Goal: Information Seeking & Learning: Learn about a topic

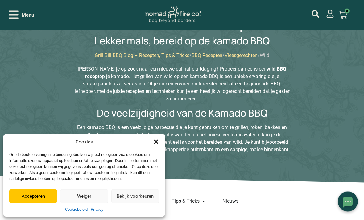
scroll to position [57, 0]
click at [157, 145] on icon "Dialog sluiten" at bounding box center [156, 142] width 6 height 6
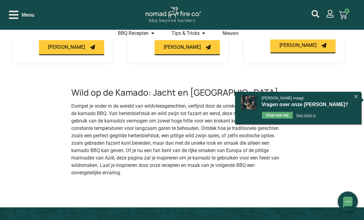
scroll to position [422, 0]
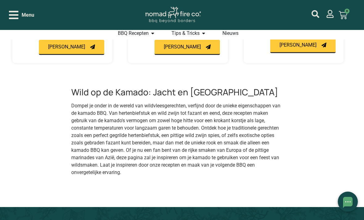
click at [147, 34] on span "BBQ Recepten" at bounding box center [133, 33] width 31 height 7
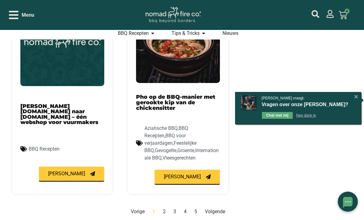
scroll to position [694, 0]
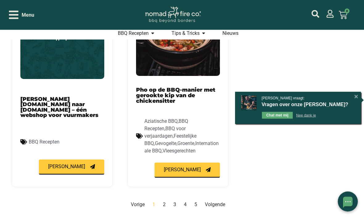
click at [164, 202] on link "Pagina 2" at bounding box center [164, 205] width 3 height 6
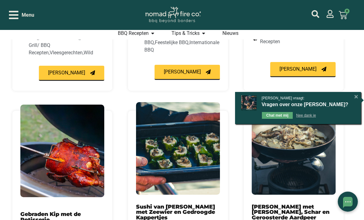
scroll to position [366, 0]
click at [350, 105] on div "Bobby vraagt: Vragen over onze kamado's? Chat met mij Nee dank je [X]" at bounding box center [298, 108] width 126 height 32
click at [348, 101] on div "Bobby vraagt:" at bounding box center [305, 98] width 87 height 6
click at [352, 104] on div "Bobby vraagt: Vragen over onze kamado's? Chat met mij Nee dank je [X]" at bounding box center [298, 108] width 126 height 32
click at [353, 100] on div "[X]" at bounding box center [356, 97] width 6 height 6
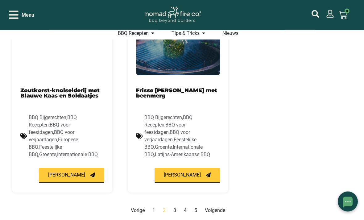
scroll to position [715, 0]
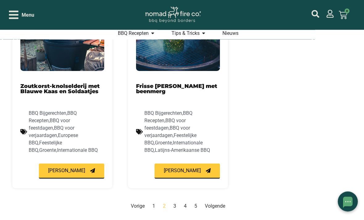
click at [178, 203] on nav "Vorige Pagina 1 Pagina 2 Pagina 3 Pagina 4 Pagina 5 Volgende" at bounding box center [177, 206] width 331 height 7
click at [175, 204] on link "Pagina 3" at bounding box center [175, 207] width 3 height 6
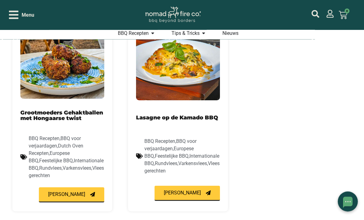
scroll to position [677, 0]
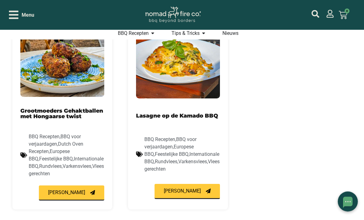
click at [40, 112] on link "Grootmoeders Gehaktballen met Hongaarse twist" at bounding box center [61, 114] width 83 height 12
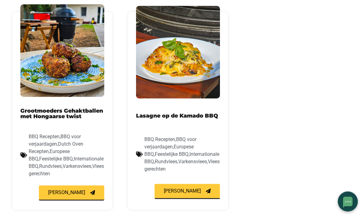
scroll to position [697, 0]
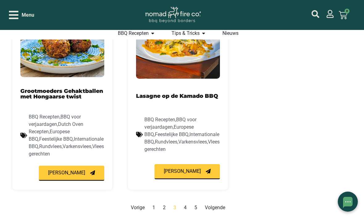
click at [187, 204] on nav "Vorige Pagina 1 Pagina 2 Pagina 3 Pagina 4 Pagina 5 Volgende" at bounding box center [177, 207] width 331 height 7
click at [186, 205] on link "Pagina 4" at bounding box center [185, 208] width 3 height 6
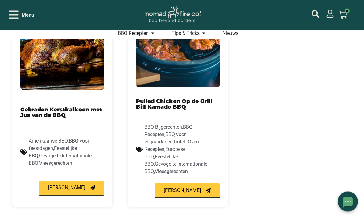
scroll to position [704, 0]
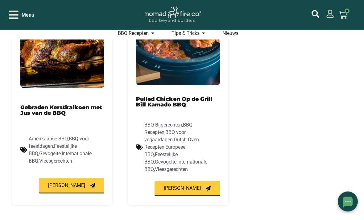
click at [197, 220] on link "Pagina 5" at bounding box center [196, 224] width 3 height 6
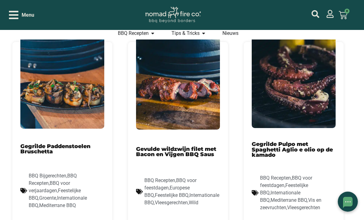
scroll to position [213, 0]
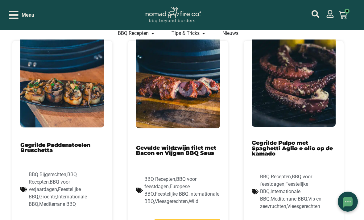
click at [306, 141] on link "Gegrilde Pulpo met Spaghetti Aglio e olio op de kamado" at bounding box center [292, 148] width 81 height 17
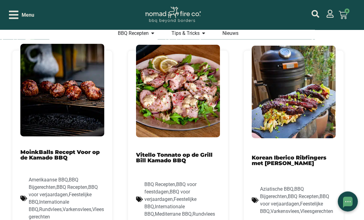
scroll to position [421, 0]
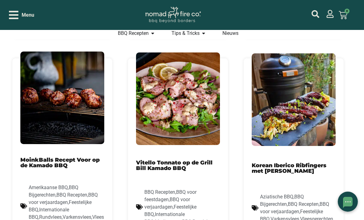
click at [317, 13] on icon "mijn account" at bounding box center [316, 14] width 8 height 8
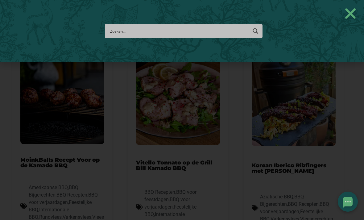
click at [121, 28] on input "Search input" at bounding box center [178, 30] width 137 height 11
type input "Wil"
type input "Wild"
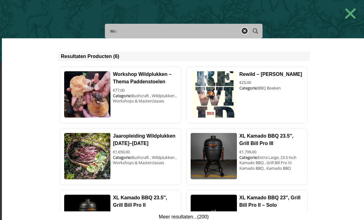
click at [121, 35] on input "Wil" at bounding box center [173, 30] width 127 height 11
type input "Wild"
type input "Wildzwijn"
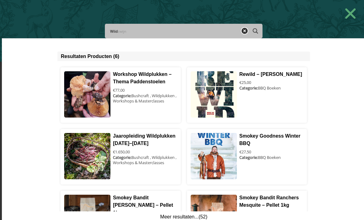
type input "Wild"
click at [343, 149] on div "Resultaten Producten (6) Workshop Wildplukken – Thema Paddenstoelen € 77,00 Cat…" at bounding box center [184, 131] width 364 height 186
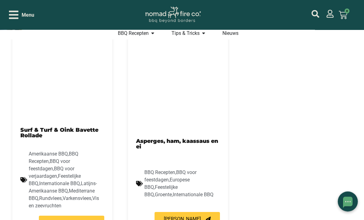
scroll to position [661, 0]
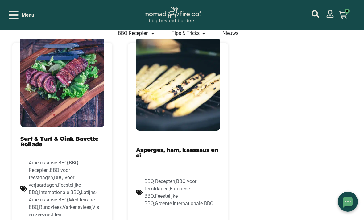
click at [92, 136] on link "Surf & Turf & Oink Bavette Rollade" at bounding box center [59, 142] width 78 height 12
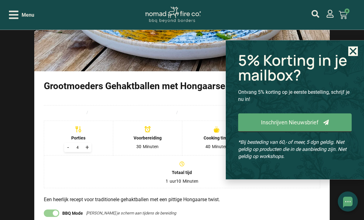
scroll to position [510, 0]
click at [349, 56] on icon "Close" at bounding box center [354, 52] width 10 height 10
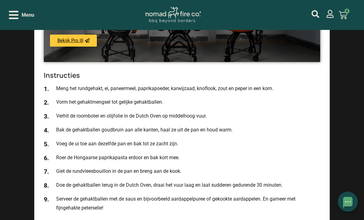
scroll to position [881, 0]
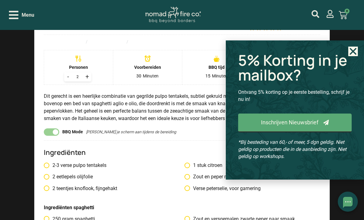
scroll to position [574, 0]
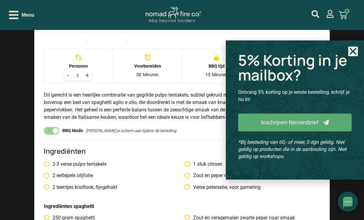
click at [352, 55] on use "Close" at bounding box center [353, 51] width 7 height 7
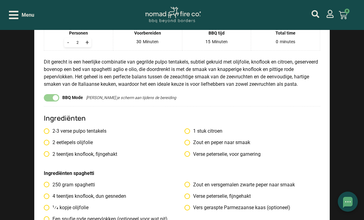
scroll to position [601, 0]
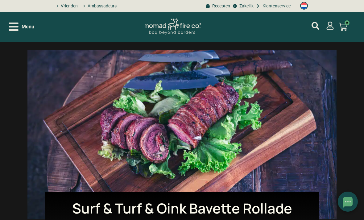
click at [313, 23] on icon "mijn account" at bounding box center [316, 26] width 8 height 8
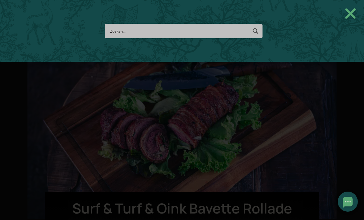
click at [118, 32] on input "Search input" at bounding box center [178, 30] width 137 height 11
type input "Wi"
click at [118, 34] on input "Wi" at bounding box center [173, 30] width 127 height 11
type input "Wifi"
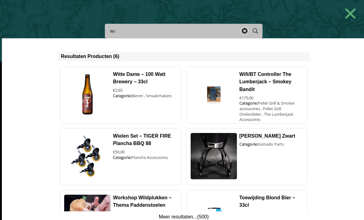
click at [124, 31] on input "Wi" at bounding box center [173, 30] width 127 height 11
type input "Wil"
type input "Wild"
type input "Wildzwijn"
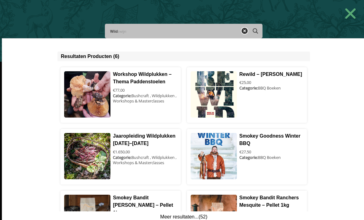
click at [128, 35] on input "Wild" at bounding box center [173, 30] width 127 height 11
type input "Wild"
type input "Wild op"
type input "Wild op je bord"
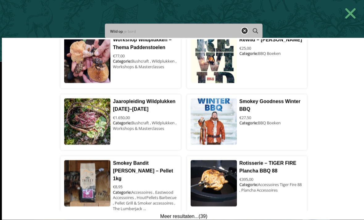
scroll to position [343, 0]
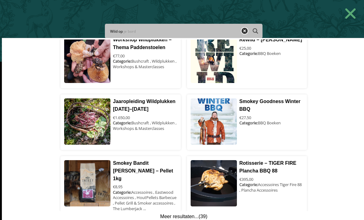
click at [350, 14] on use "Close" at bounding box center [351, 13] width 11 height 11
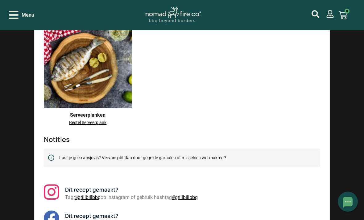
scroll to position [1932, 0]
click at [21, 19] on div "Menu" at bounding box center [21, 15] width 25 height 11
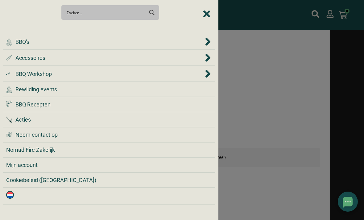
click at [20, 86] on span "Rewilding events" at bounding box center [36, 89] width 42 height 8
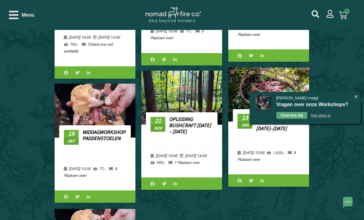
scroll to position [345, 0]
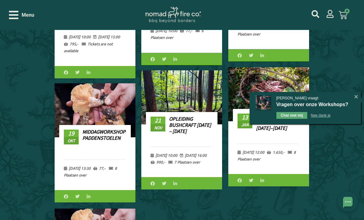
click at [349, 97] on div "[PERSON_NAME] vraagt: Vragen over onze Workshops? Chat met mij Nee dank je [X]" at bounding box center [306, 108] width 112 height 32
click at [354, 97] on div "[X]" at bounding box center [356, 97] width 6 height 6
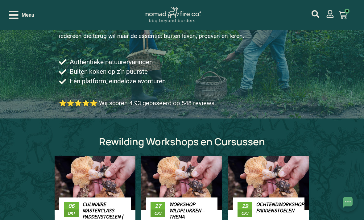
scroll to position [140, 0]
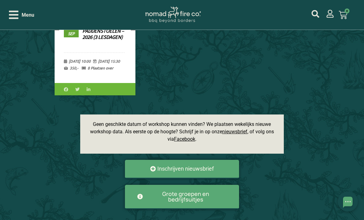
click at [16, 15] on icon "Open/Close Menu" at bounding box center [14, 15] width 10 height 8
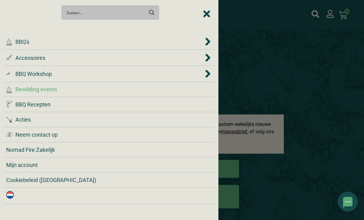
click at [15, 101] on div ".cls-1 { fill: #042e2c; } BBQ Recepten" at bounding box center [109, 104] width 206 height 8
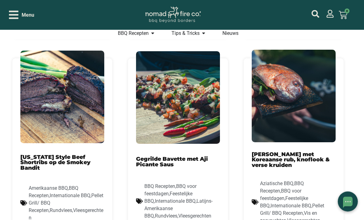
scroll to position [412, 0]
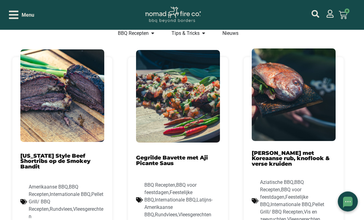
click at [151, 155] on link "Gegrilde Bavette met Aji Picante Saus" at bounding box center [172, 161] width 72 height 12
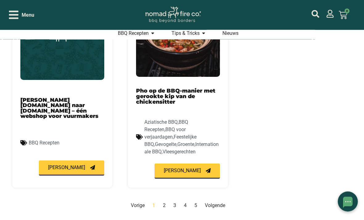
scroll to position [705, 0]
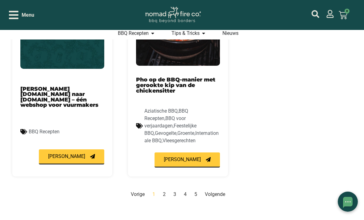
click at [164, 191] on link "Pagina 2" at bounding box center [164, 194] width 3 height 6
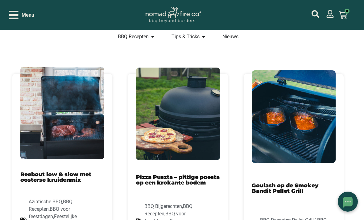
scroll to position [178, 0]
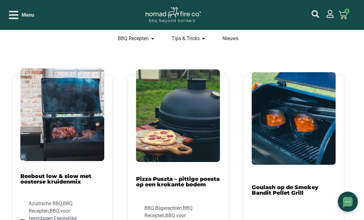
click at [35, 179] on link "Reebout low & slow met oosterse kruidenmix" at bounding box center [55, 179] width 71 height 12
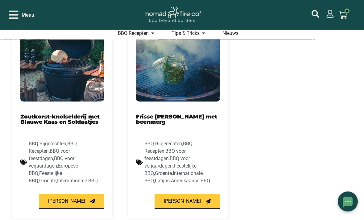
scroll to position [686, 0]
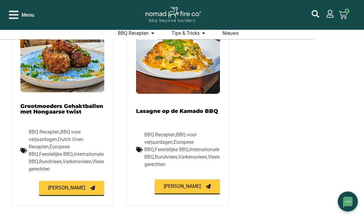
scroll to position [702, 0]
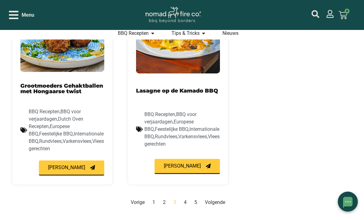
click at [186, 201] on link "Pagina 4" at bounding box center [185, 203] width 3 height 6
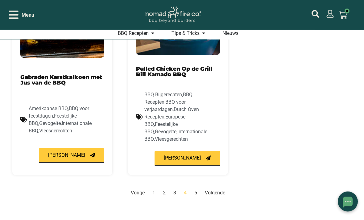
scroll to position [747, 0]
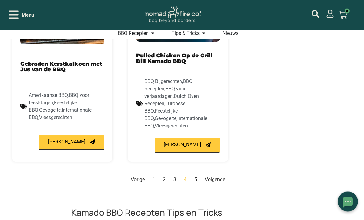
click at [196, 177] on link "Pagina 5" at bounding box center [196, 180] width 3 height 6
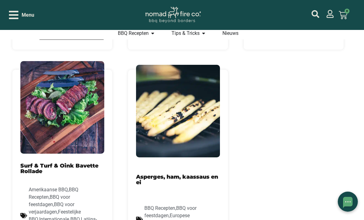
scroll to position [635, 0]
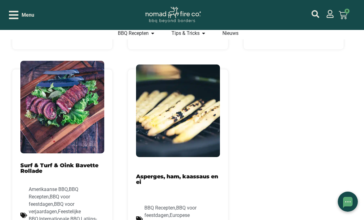
click at [16, 18] on icon "Open/Close Menu" at bounding box center [14, 15] width 10 height 8
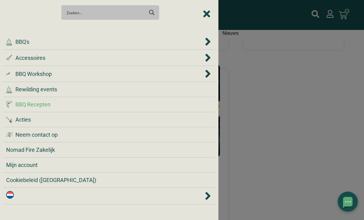
click at [14, 75] on div ".cls-1 { fill: #042e2c; } BBQ Workshop" at bounding box center [104, 74] width 197 height 8
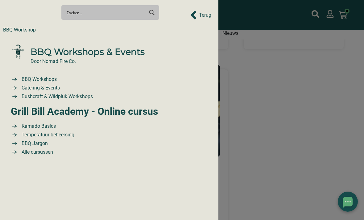
click at [34, 124] on span "Kamado Basics" at bounding box center [38, 126] width 36 height 7
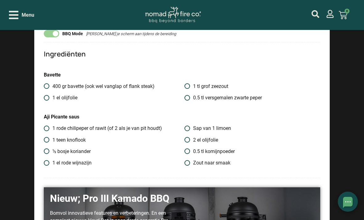
scroll to position [803, 0]
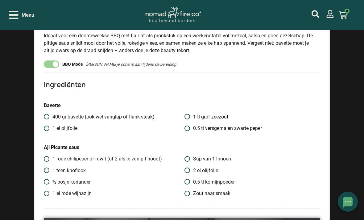
click at [15, 17] on icon "Open/Close Menu" at bounding box center [14, 15] width 10 height 11
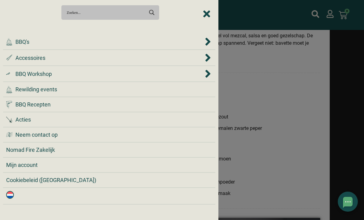
click at [19, 134] on span "Neem contact op" at bounding box center [36, 135] width 42 height 8
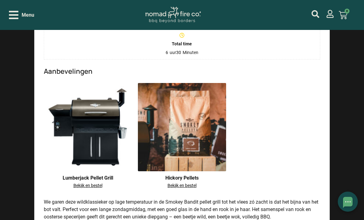
scroll to position [624, 0]
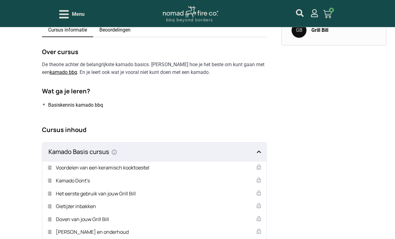
scroll to position [240, 0]
